Goal: Information Seeking & Learning: Learn about a topic

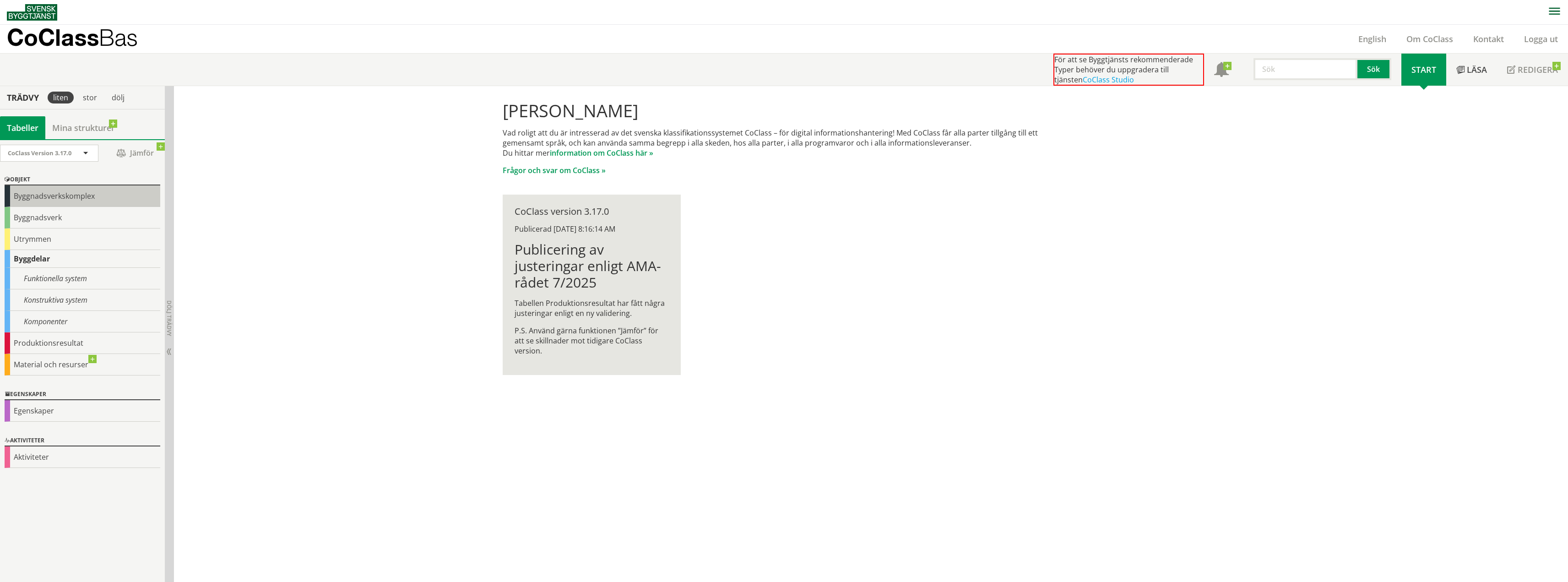
click at [43, 199] on div "Byggnadsverkskomplex" at bounding box center [82, 196] width 156 height 22
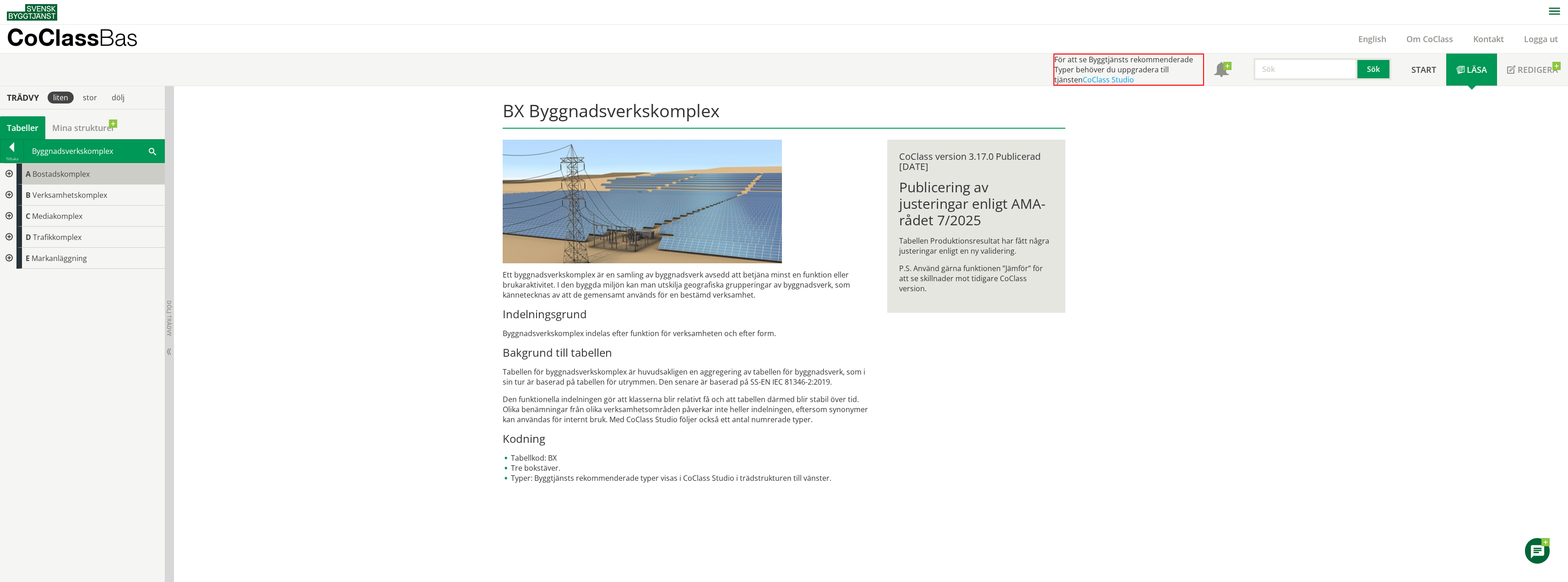
click at [44, 170] on span "Bostadskomplex" at bounding box center [61, 174] width 57 height 10
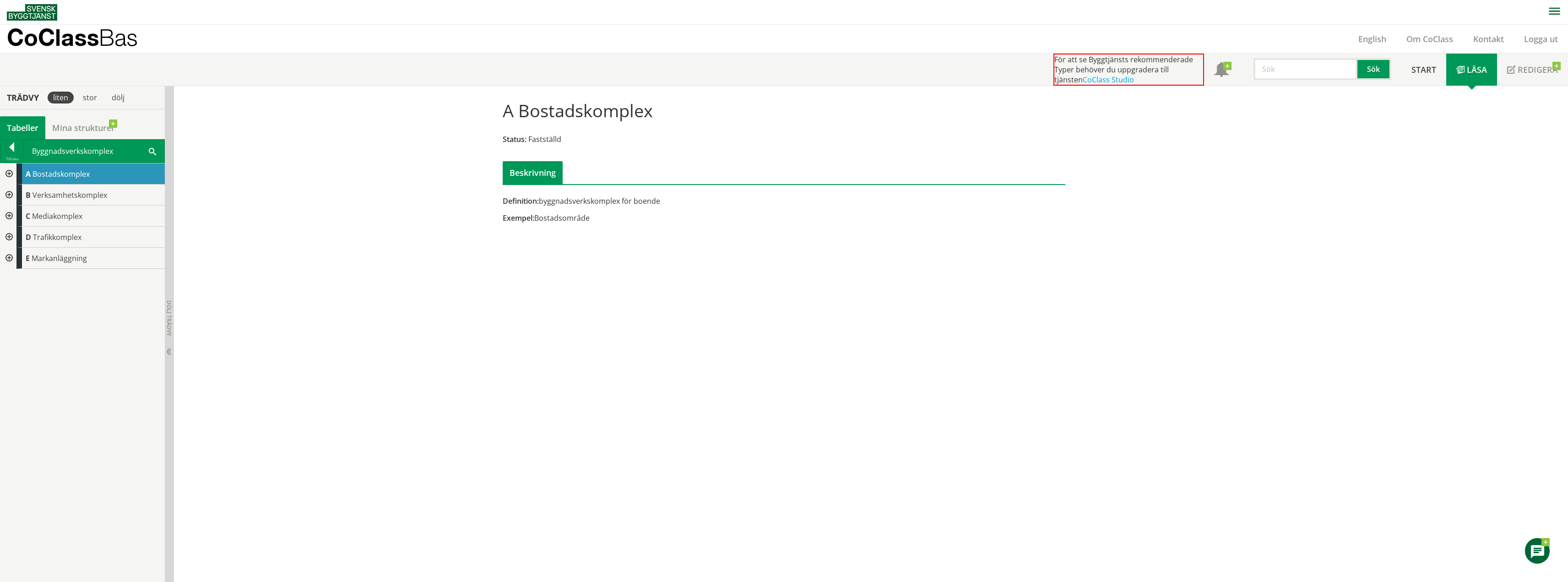
click at [11, 175] on div at bounding box center [8, 173] width 17 height 21
click at [17, 197] on div at bounding box center [16, 195] width 17 height 21
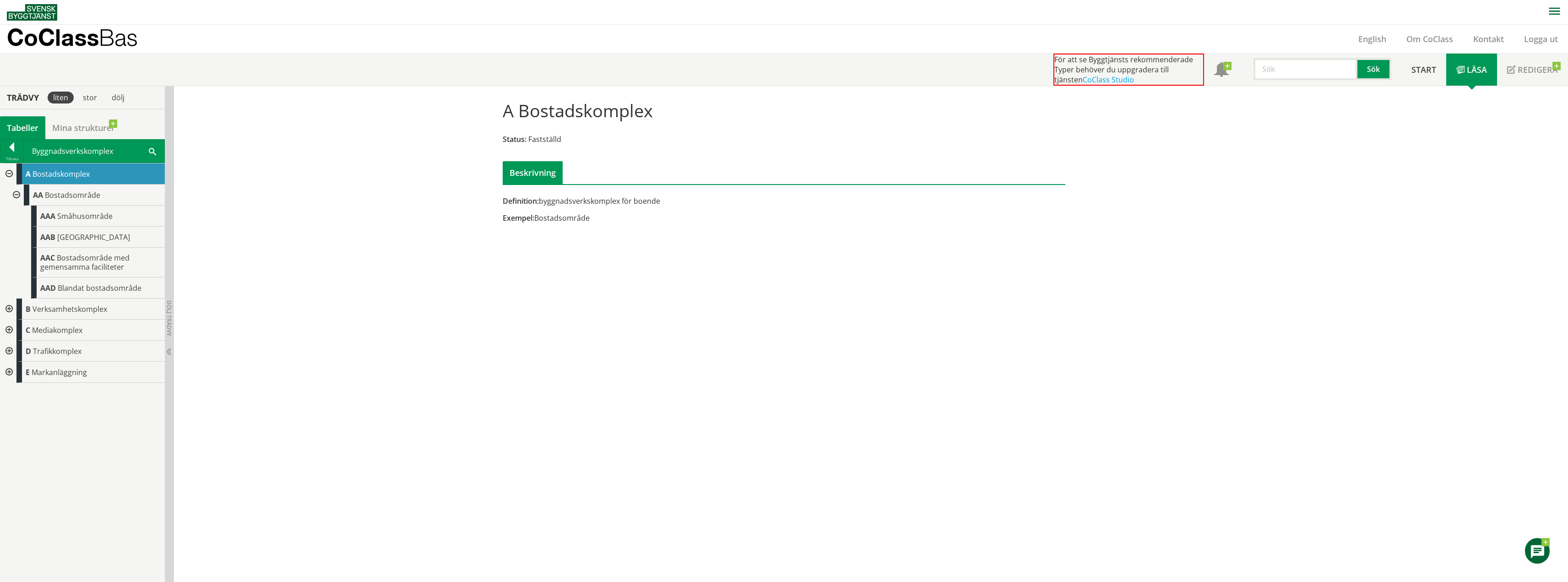
click at [9, 309] on div at bounding box center [8, 308] width 17 height 21
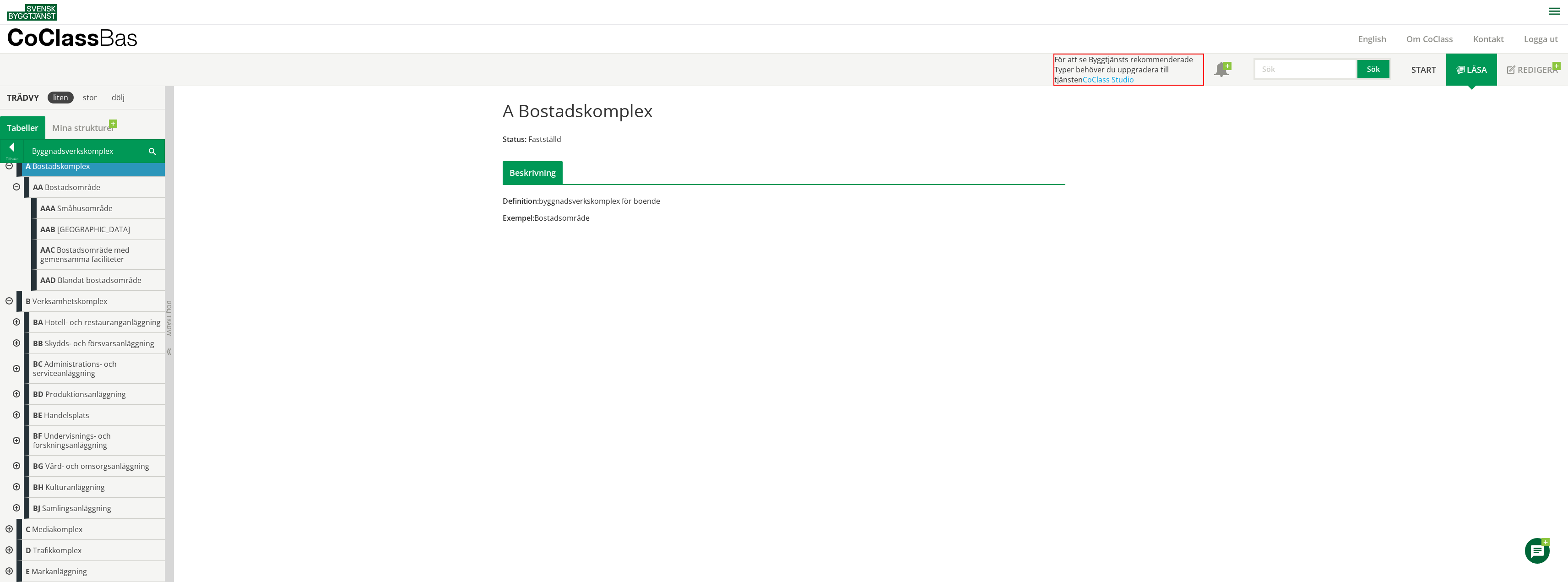
scroll to position [17, 0]
click at [90, 100] on div "stor" at bounding box center [90, 97] width 25 height 12
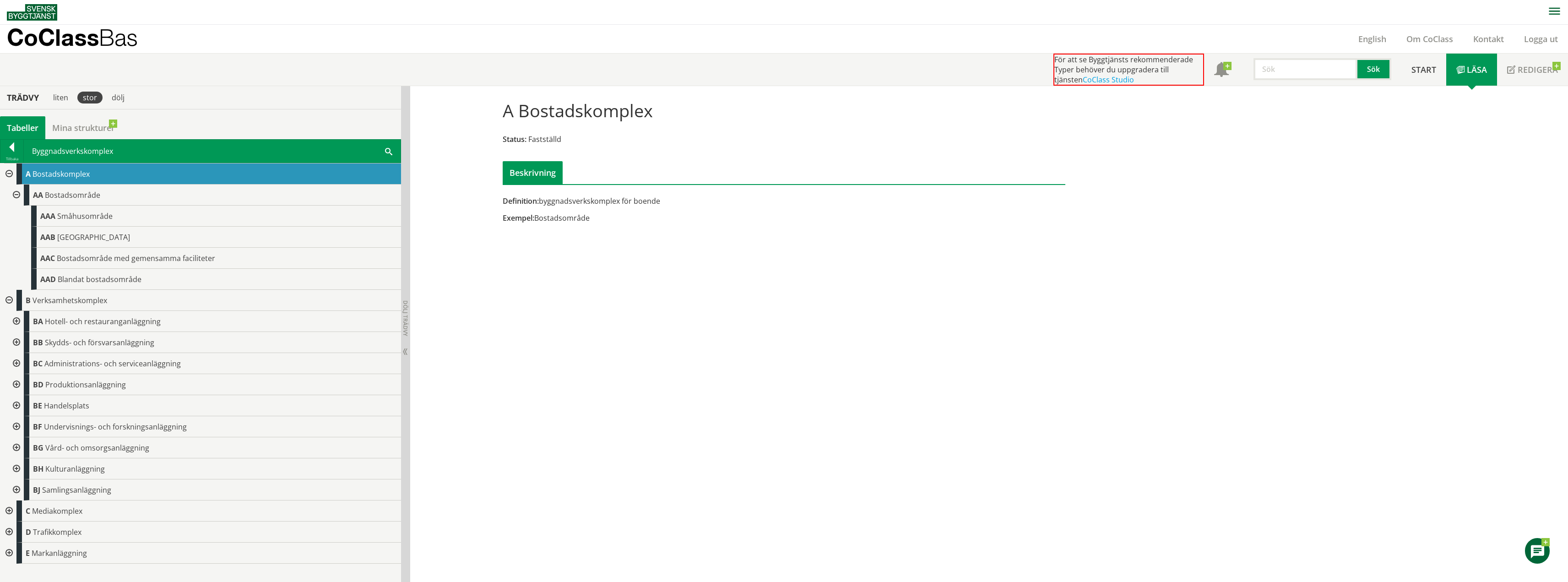
scroll to position [0, 0]
click at [15, 322] on div at bounding box center [16, 321] width 17 height 21
click at [13, 362] on div at bounding box center [16, 363] width 17 height 21
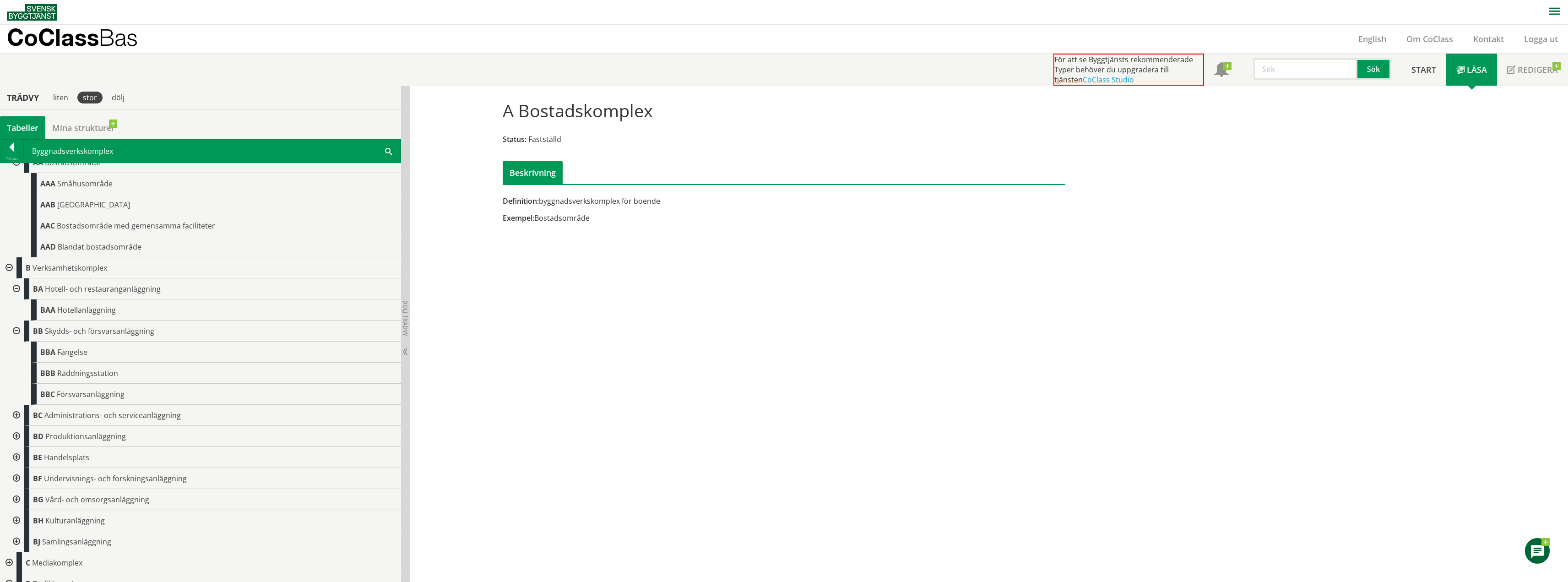
scroll to position [66, 0]
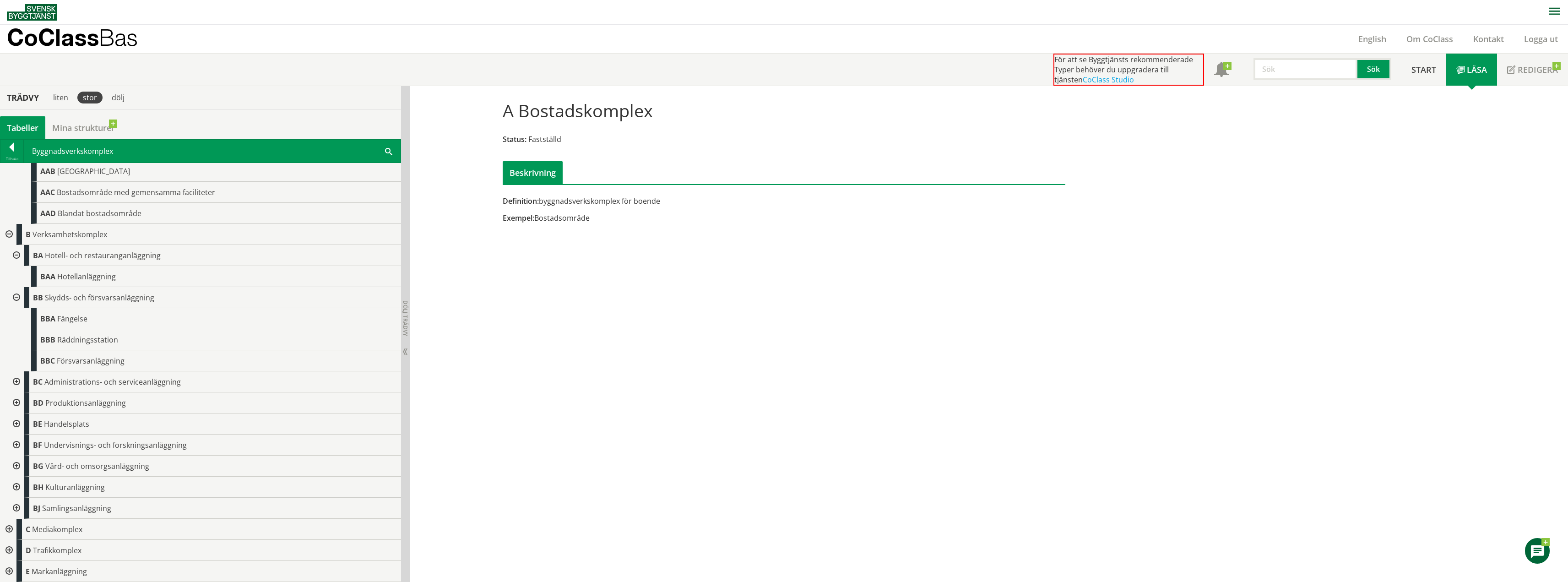
click at [17, 380] on div at bounding box center [16, 381] width 17 height 21
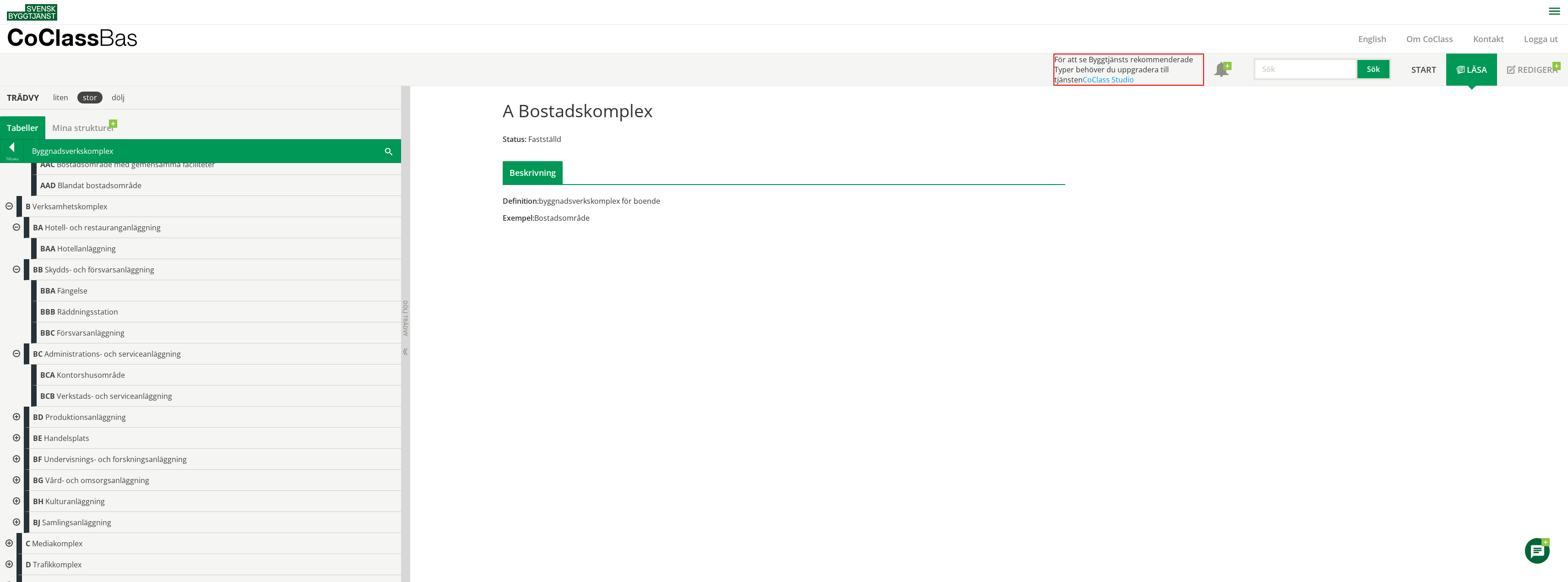
scroll to position [108, 0]
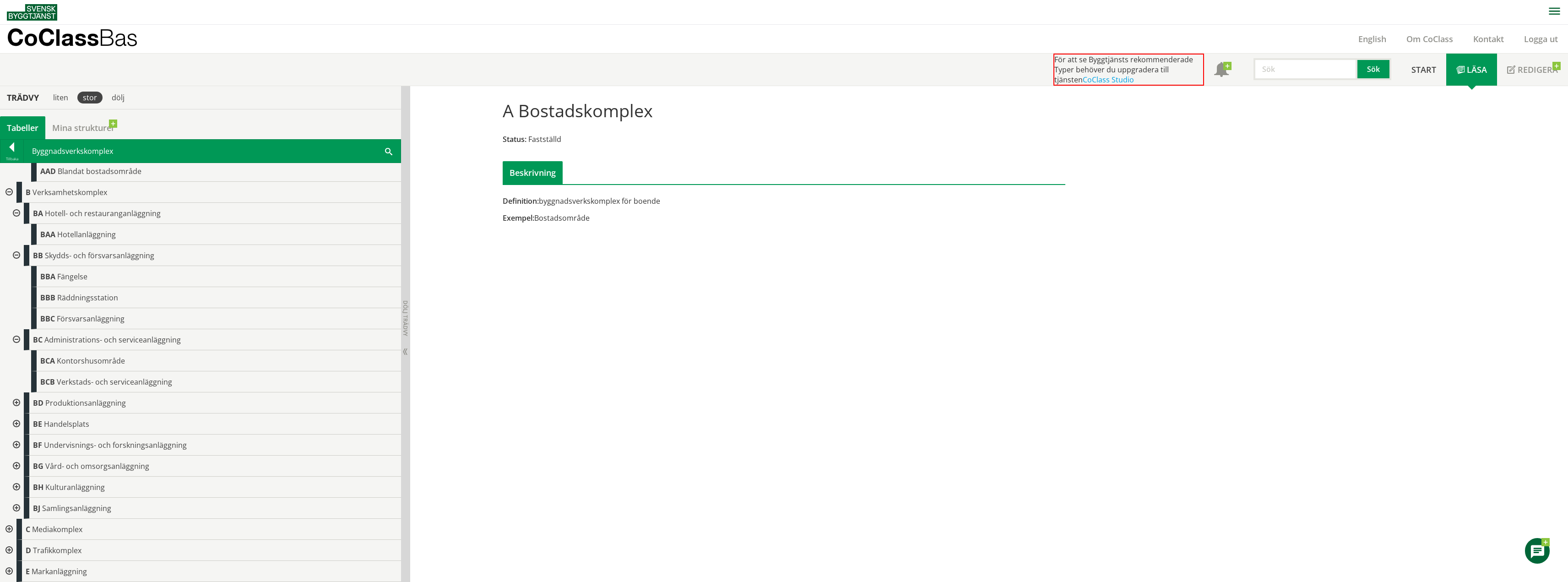
click at [13, 399] on div at bounding box center [16, 402] width 17 height 21
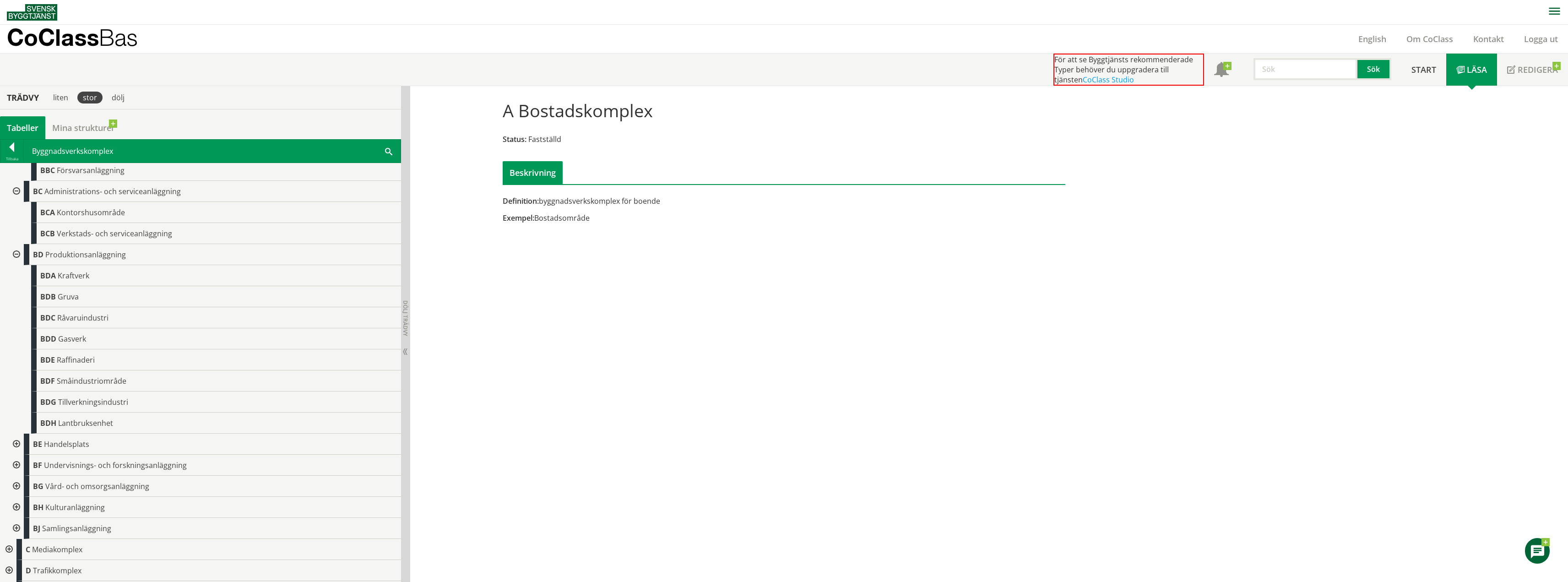
scroll to position [277, 0]
click at [22, 423] on div at bounding box center [16, 423] width 17 height 21
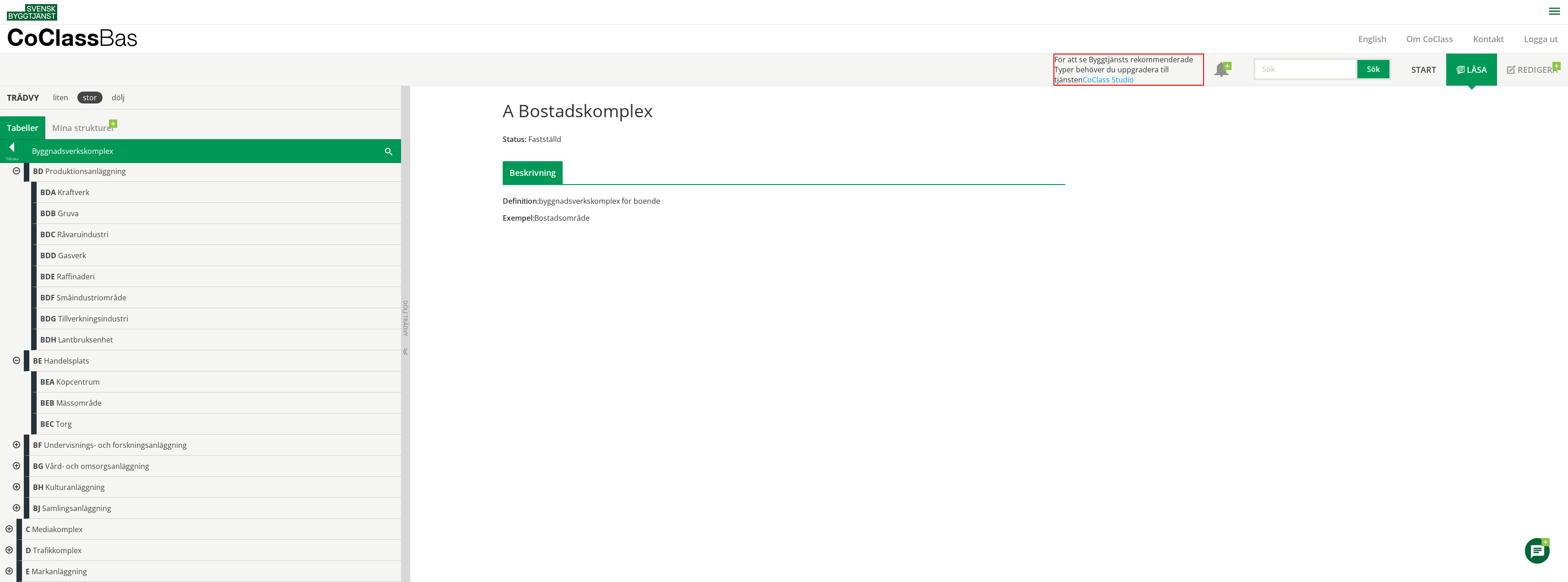
click at [12, 445] on div at bounding box center [16, 444] width 17 height 21
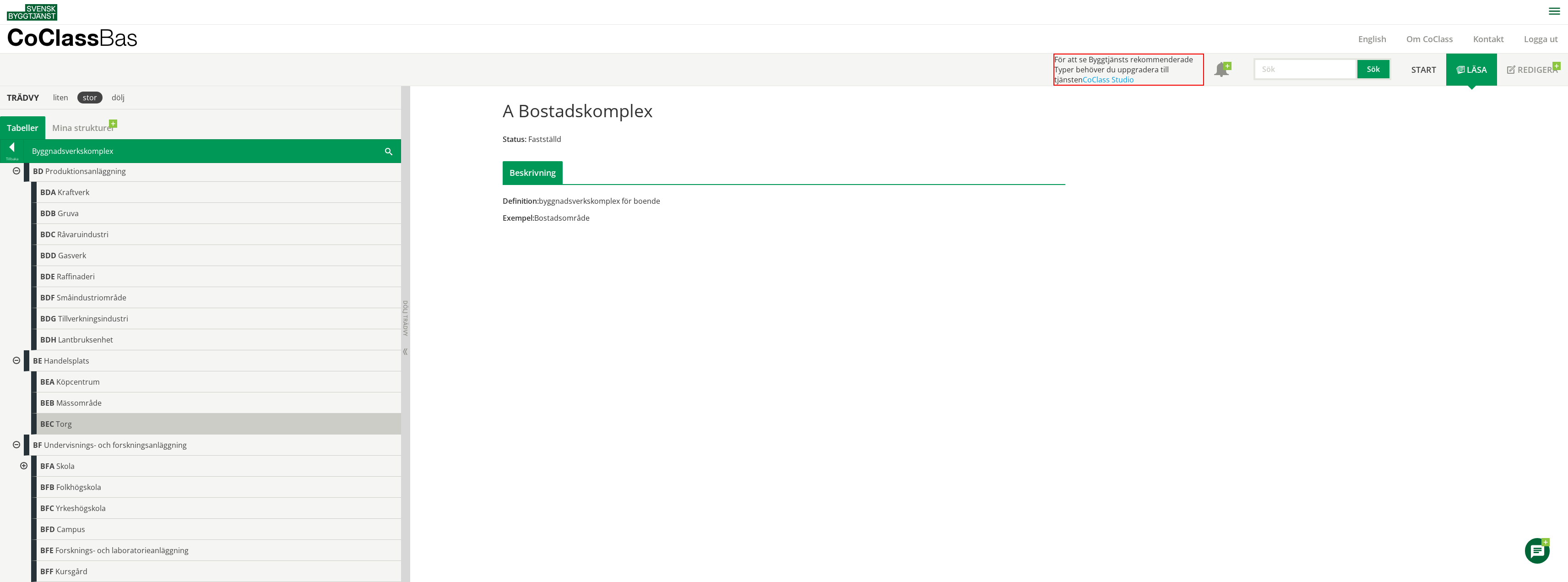
click at [79, 415] on div "BEC Torg" at bounding box center [216, 423] width 370 height 21
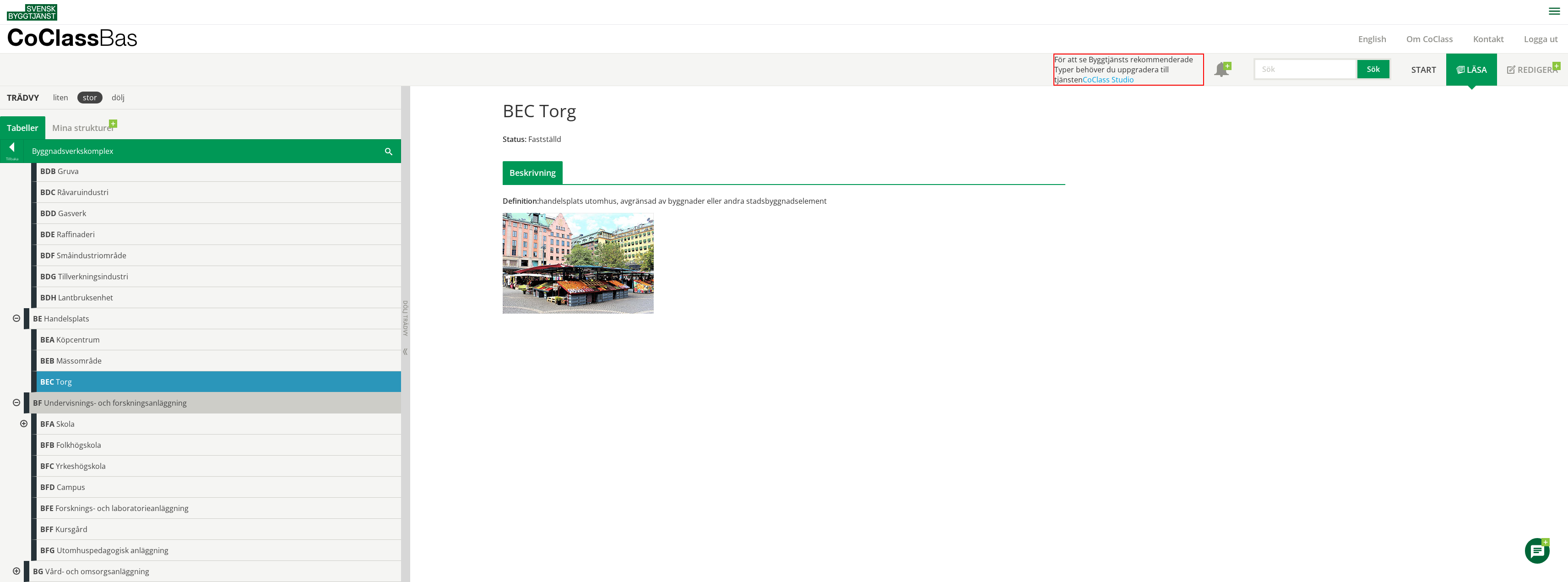
scroll to position [487, 0]
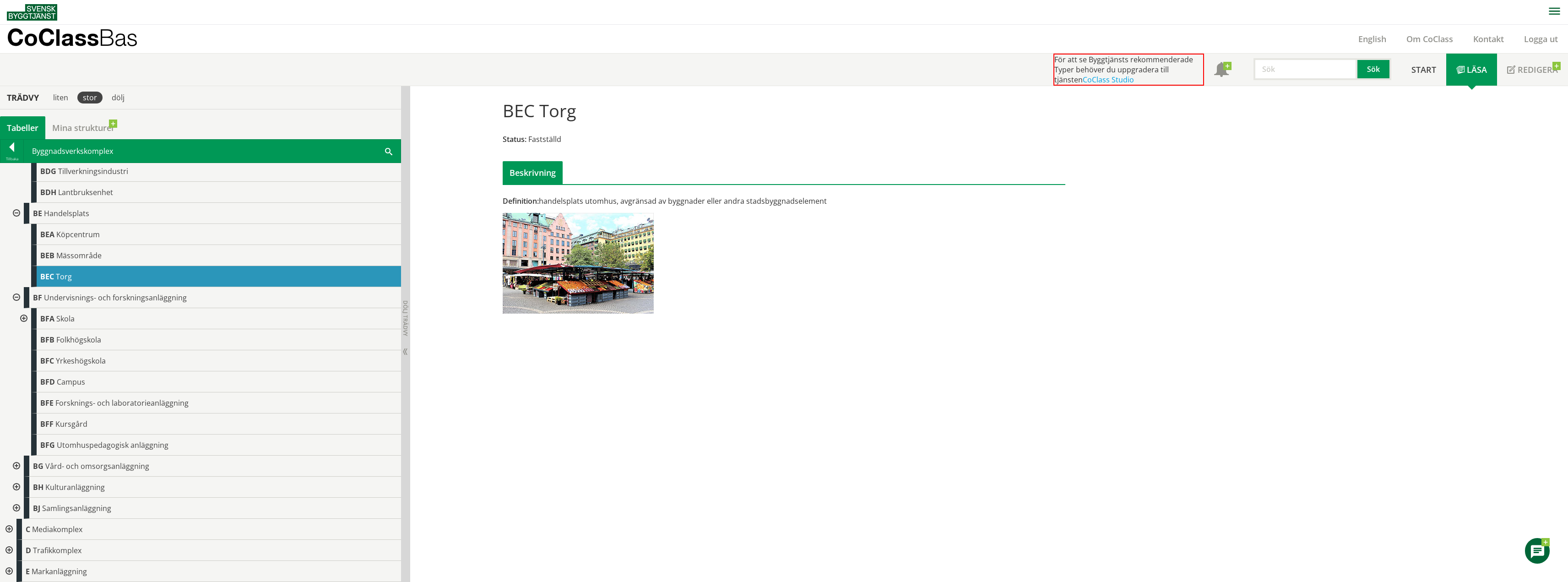
click at [18, 465] on div at bounding box center [16, 466] width 17 height 21
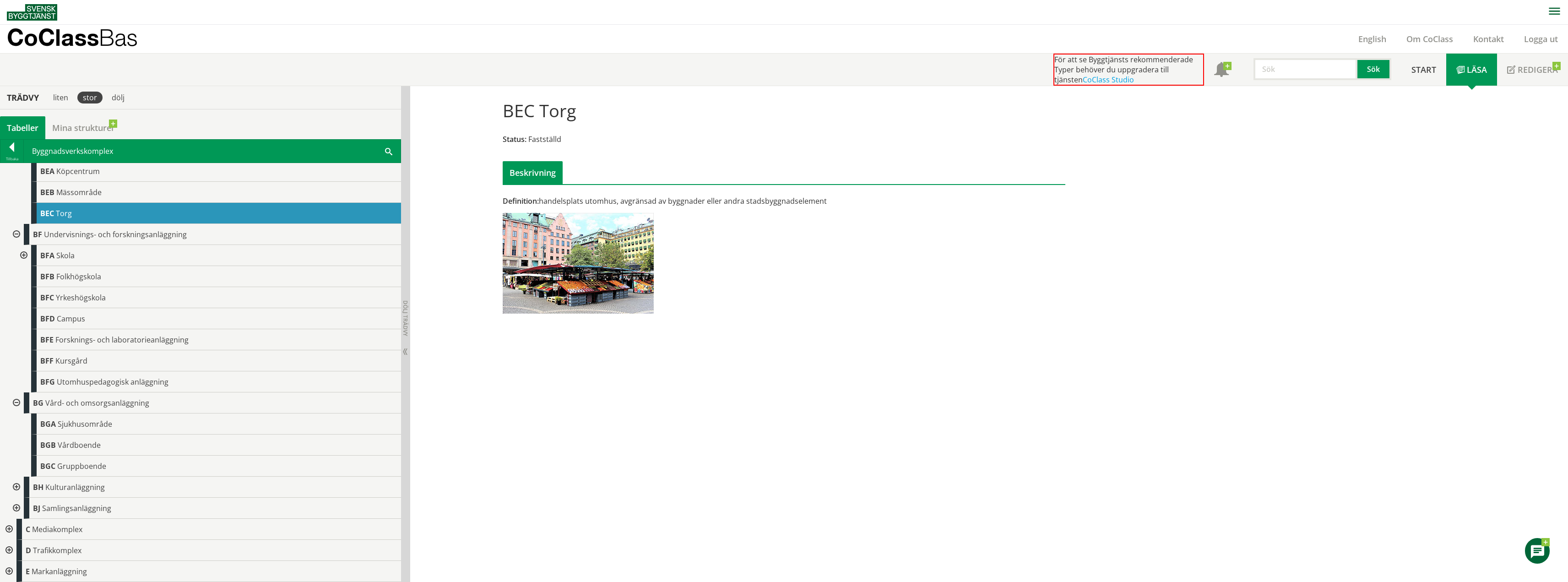
click at [16, 476] on div "BGC Gruppboende" at bounding box center [208, 466] width 387 height 21
click at [16, 490] on div at bounding box center [16, 487] width 17 height 21
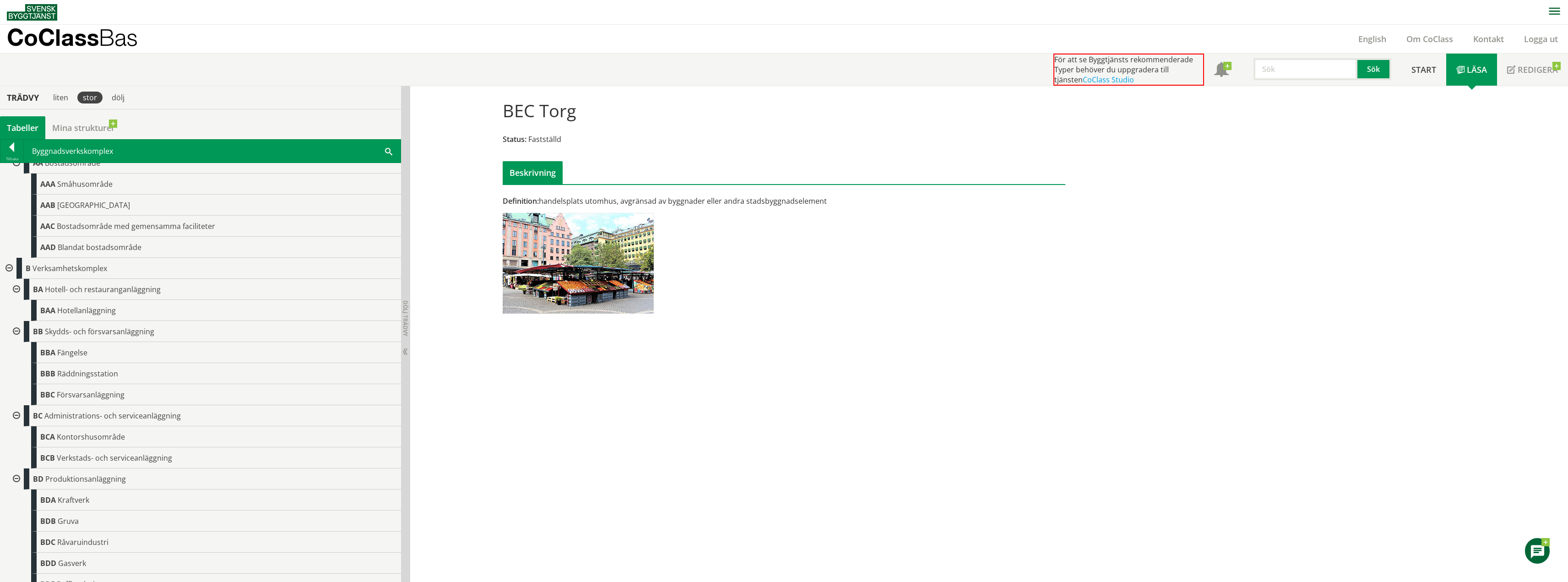
scroll to position [0, 0]
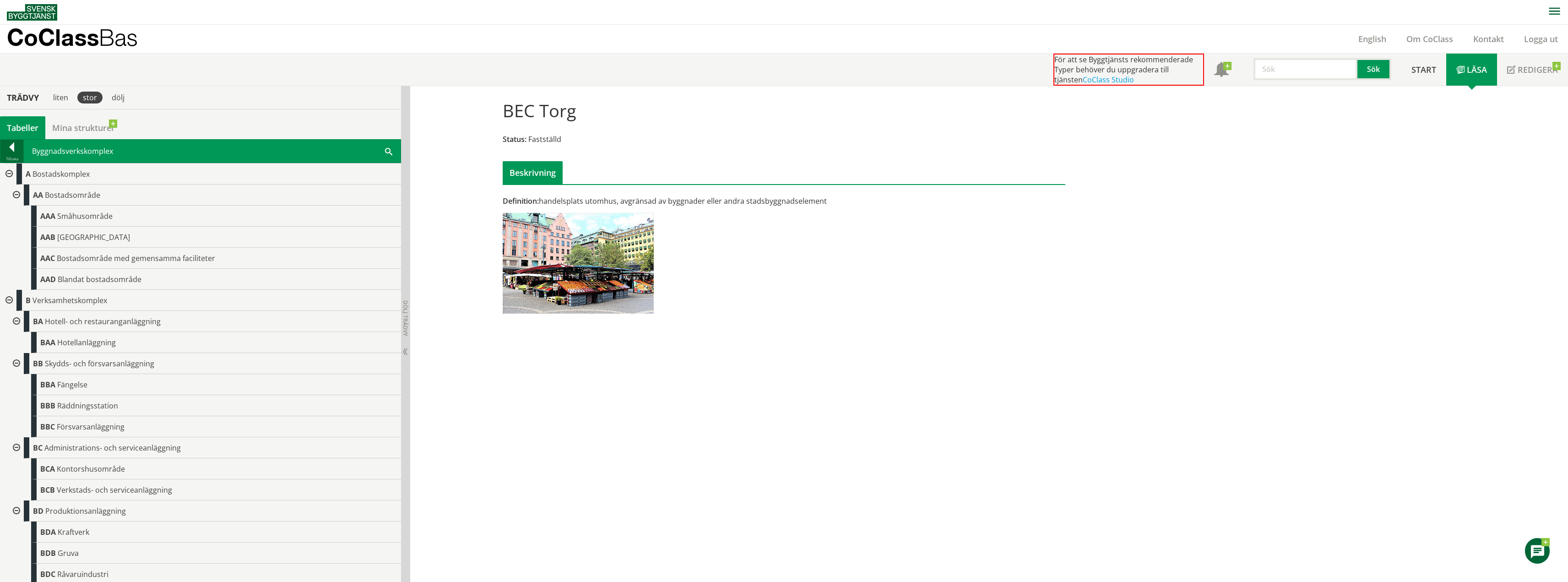
click at [13, 145] on div at bounding box center [12, 149] width 23 height 13
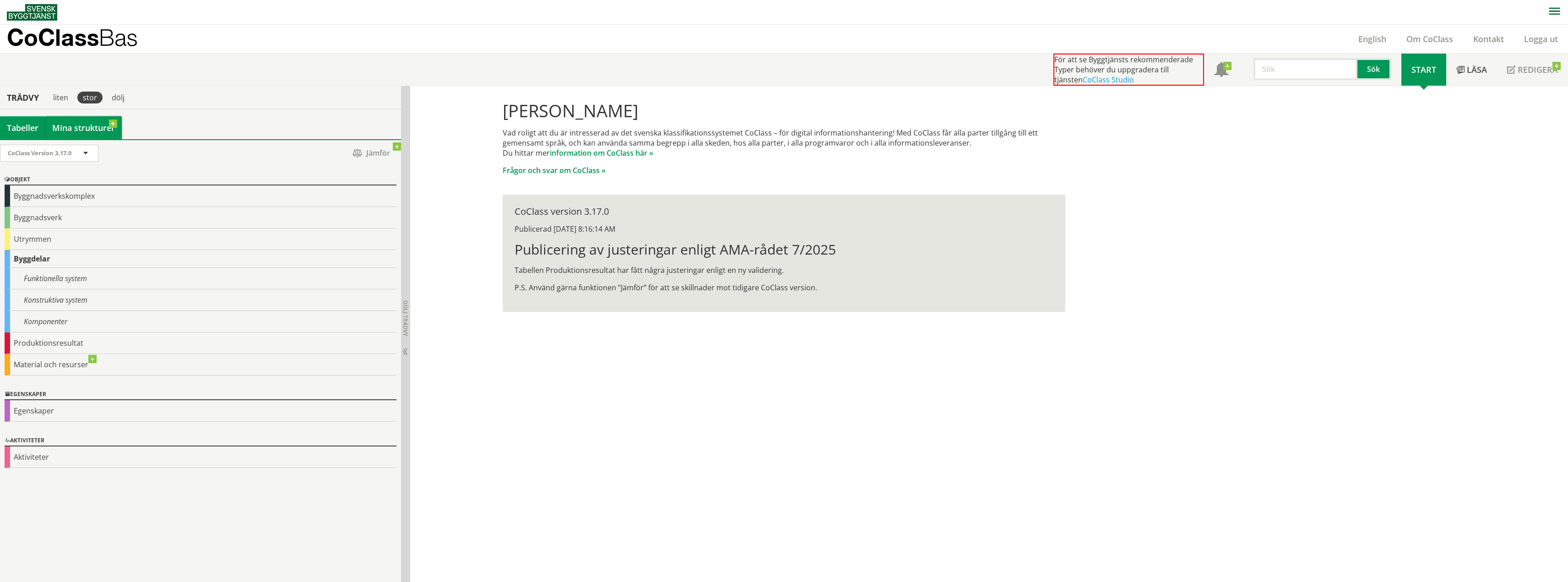
click at [66, 128] on link "Mina strukturer" at bounding box center [83, 128] width 76 height 23
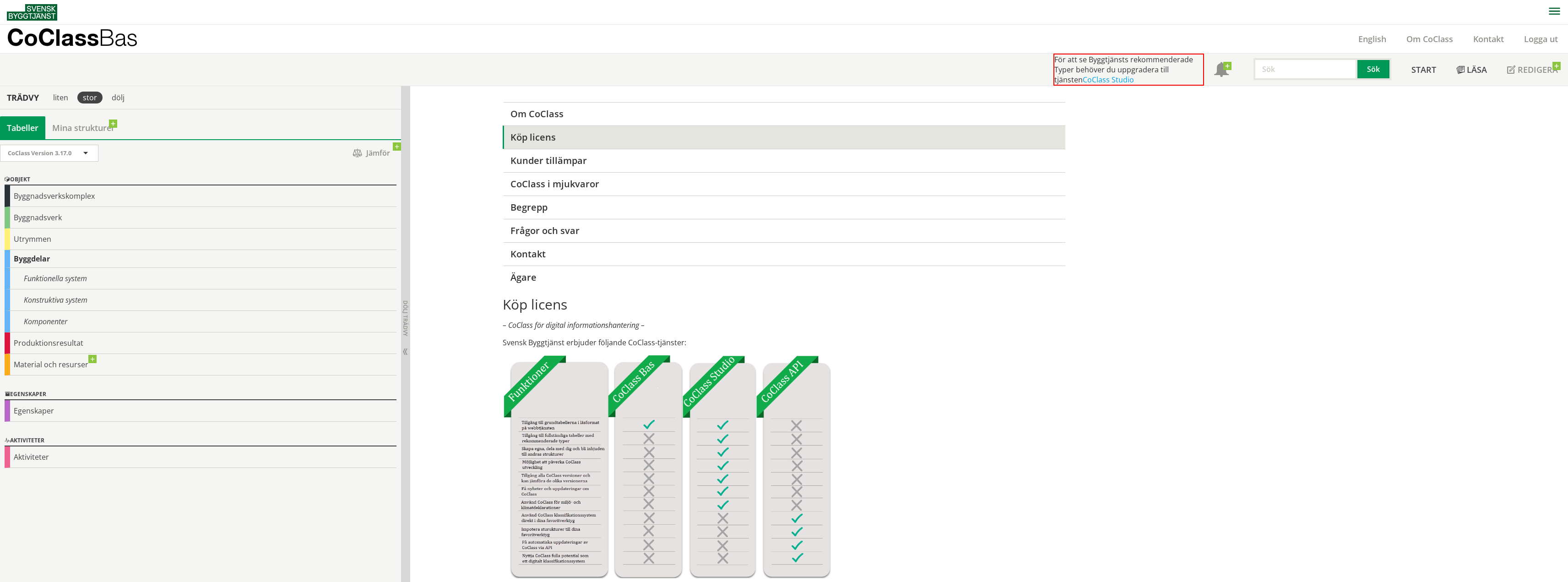
click at [23, 124] on div "Tabeller" at bounding box center [22, 128] width 45 height 23
click at [48, 414] on div "Egenskaper" at bounding box center [200, 411] width 392 height 22
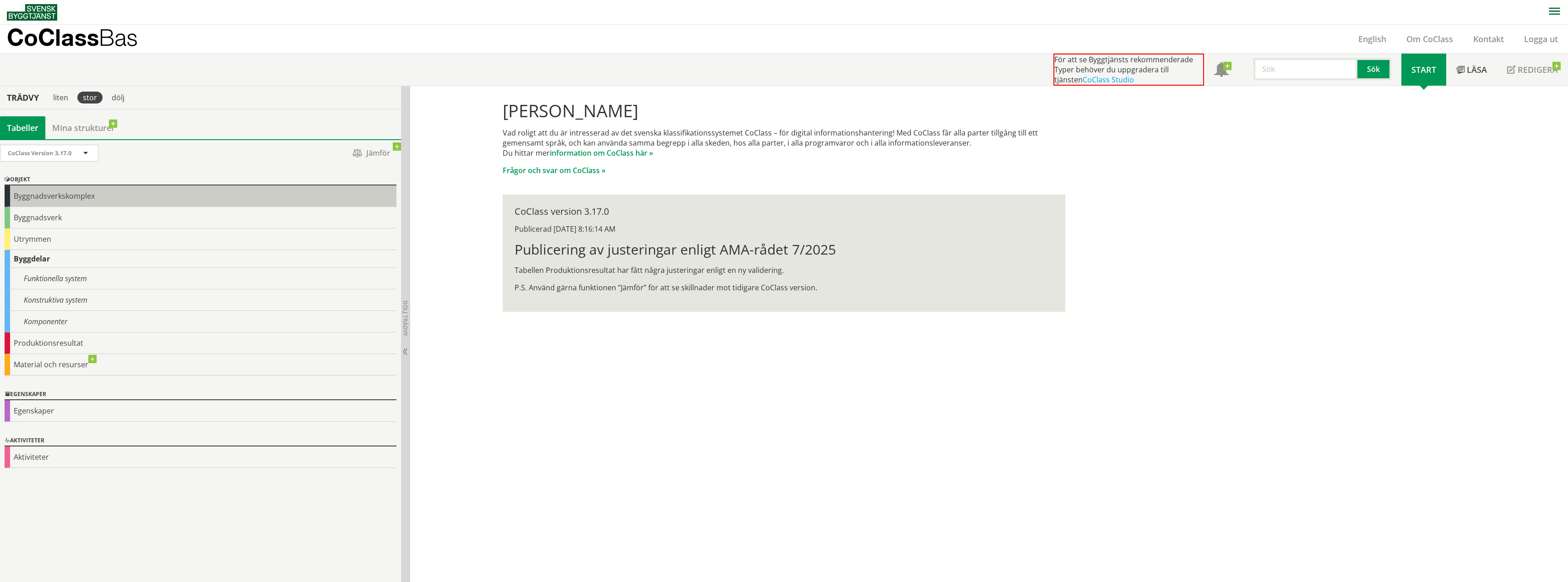
click at [37, 200] on div "Byggnadsverkskomplex" at bounding box center [200, 196] width 392 height 22
click at [42, 15] on img at bounding box center [32, 12] width 50 height 17
click at [36, 196] on div "Byggnadsverkskomplex" at bounding box center [200, 196] width 392 height 22
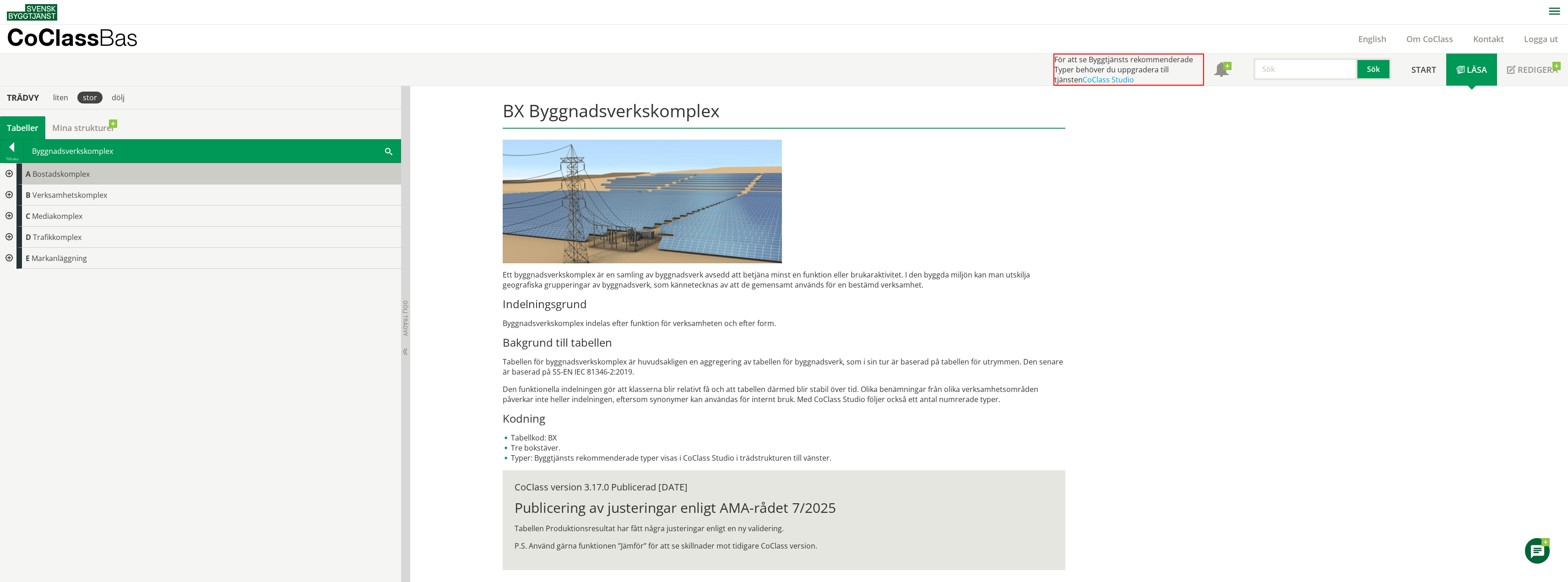
click at [47, 178] on span "Bostadskomplex" at bounding box center [61, 174] width 57 height 10
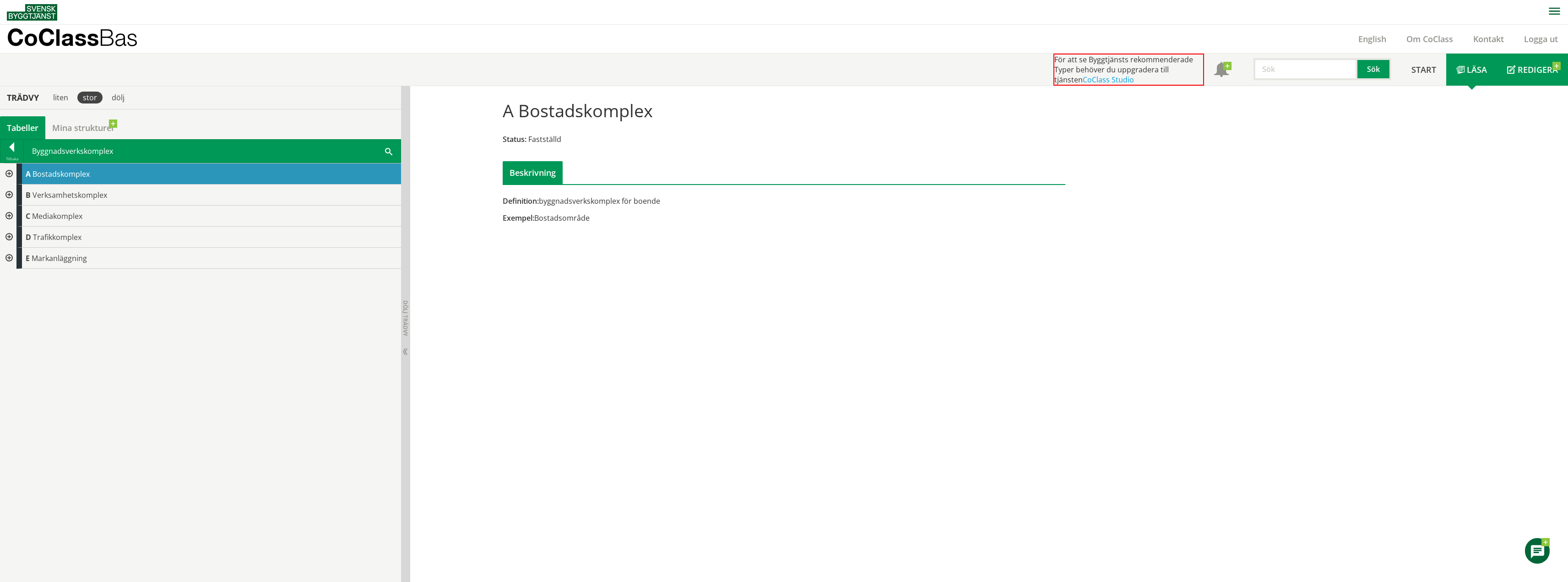
click at [1523, 70] on span "Redigera" at bounding box center [1538, 69] width 40 height 11
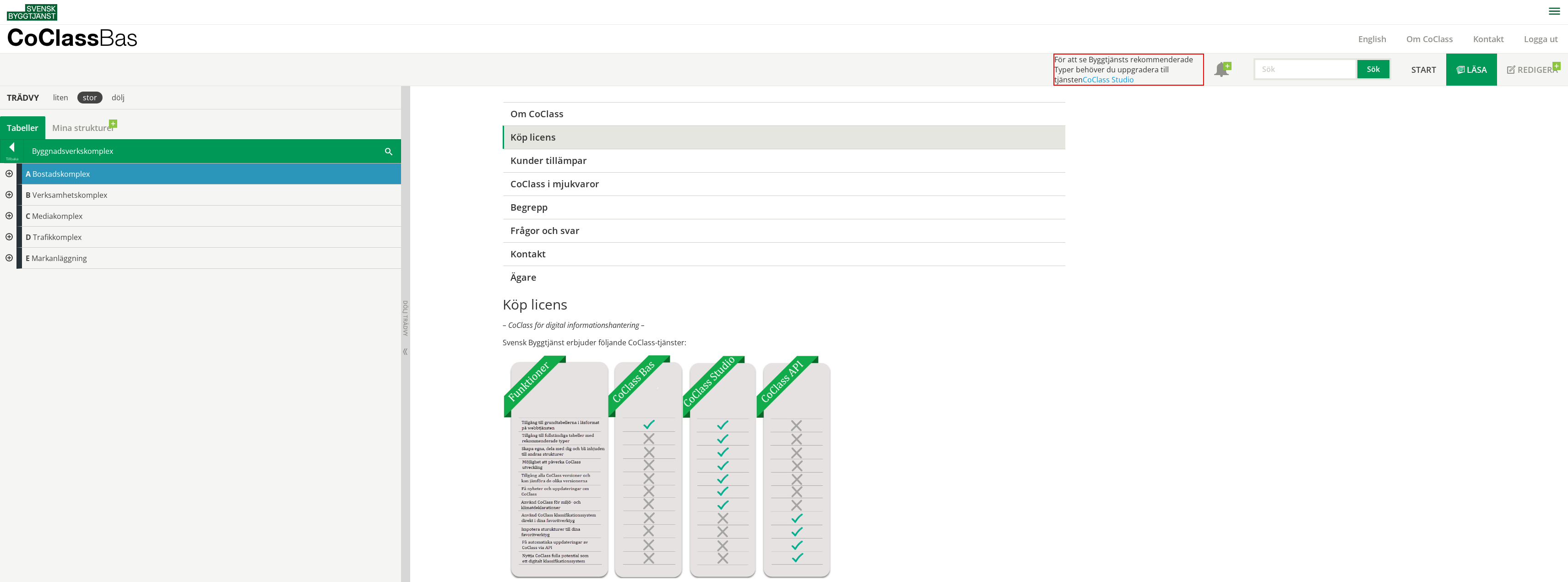
click at [1478, 70] on span "Läsa" at bounding box center [1477, 69] width 20 height 11
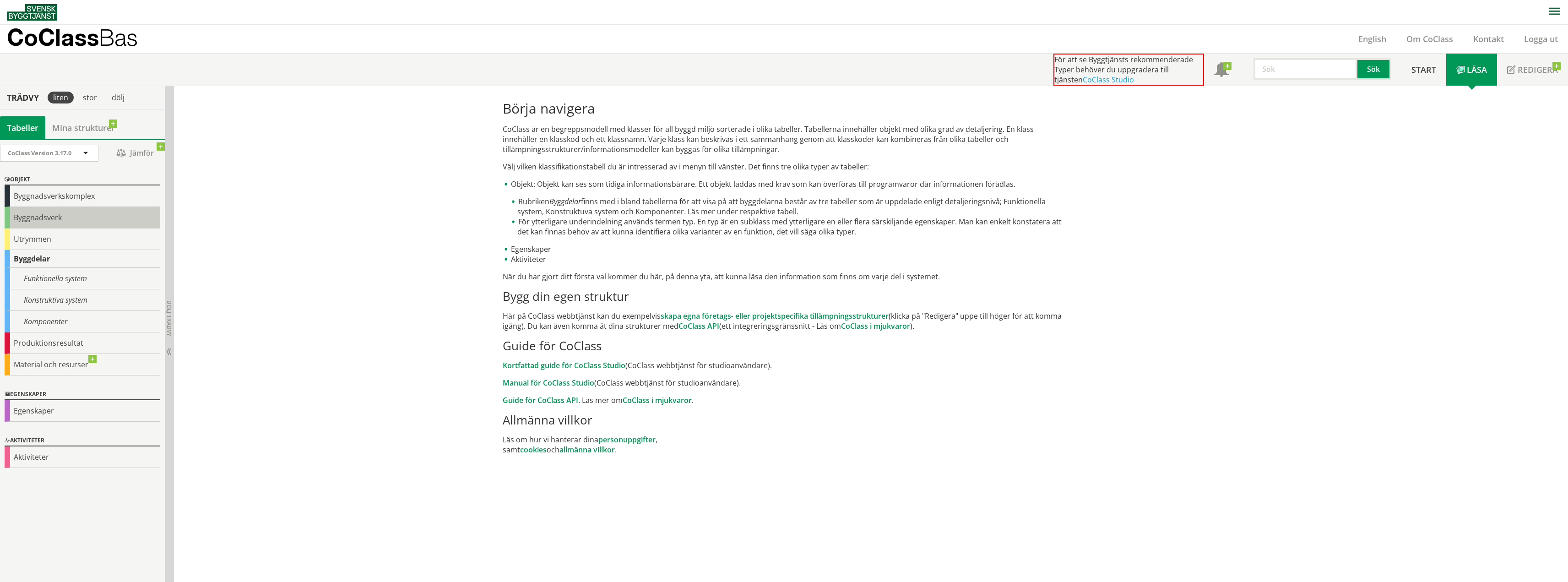
click at [44, 222] on div "Byggnadsverk" at bounding box center [82, 218] width 156 height 22
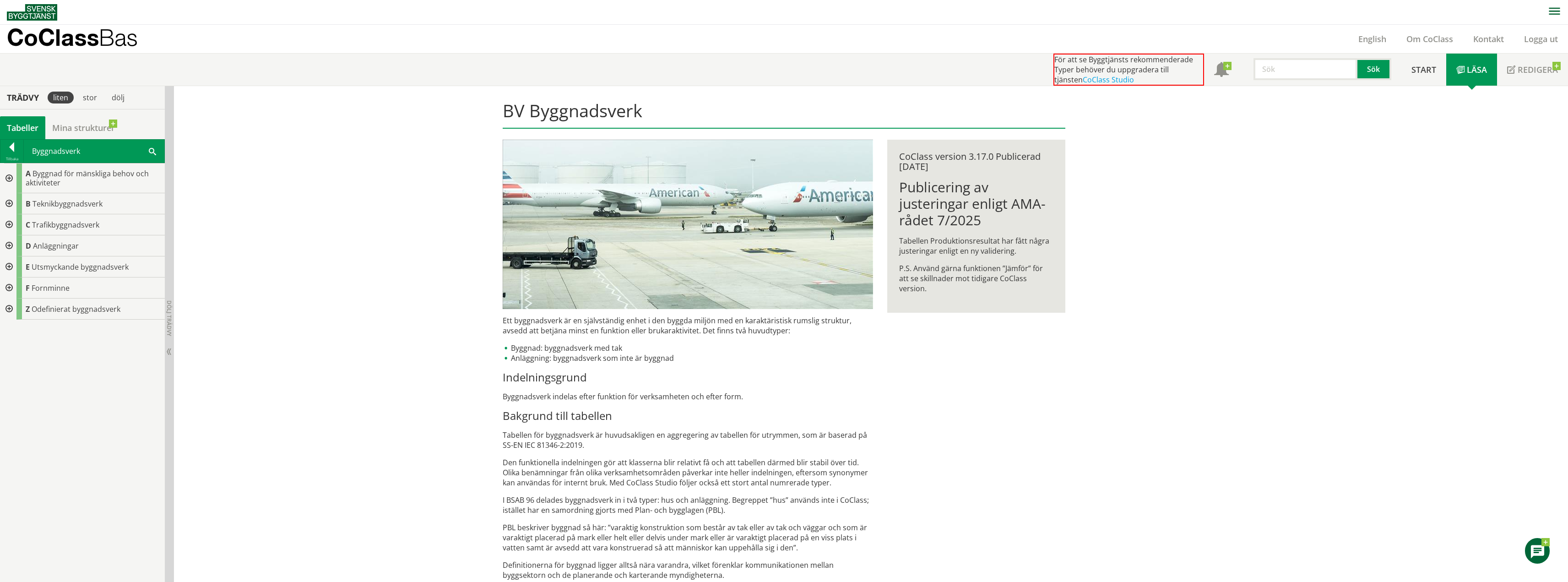
click at [12, 204] on div at bounding box center [8, 203] width 17 height 21
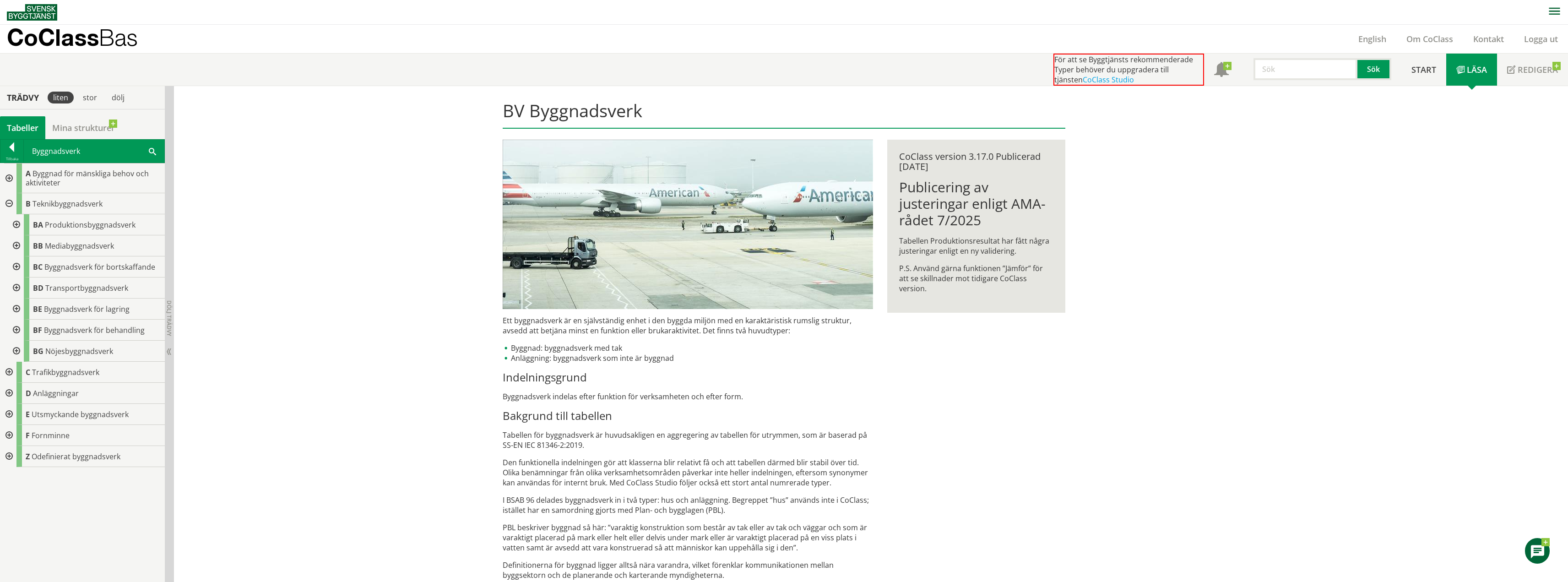
click at [14, 231] on div at bounding box center [16, 224] width 17 height 21
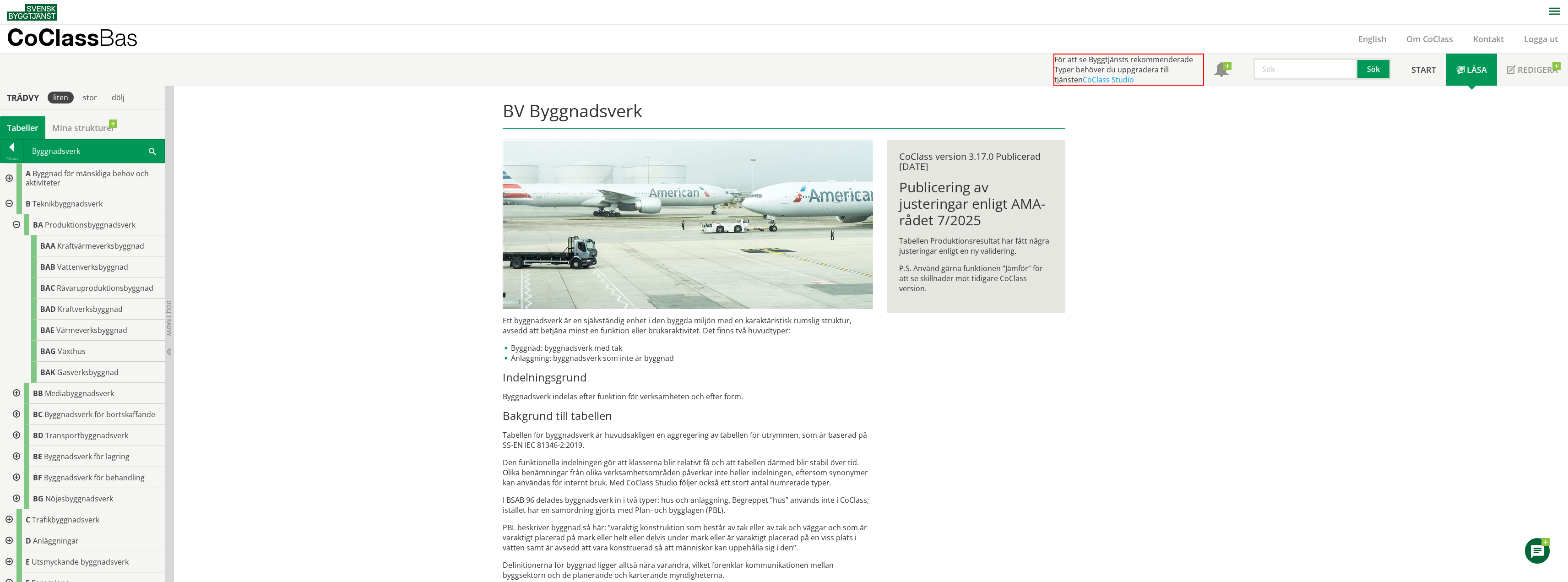
click at [48, 16] on img at bounding box center [32, 12] width 50 height 17
